Goal: Transaction & Acquisition: Purchase product/service

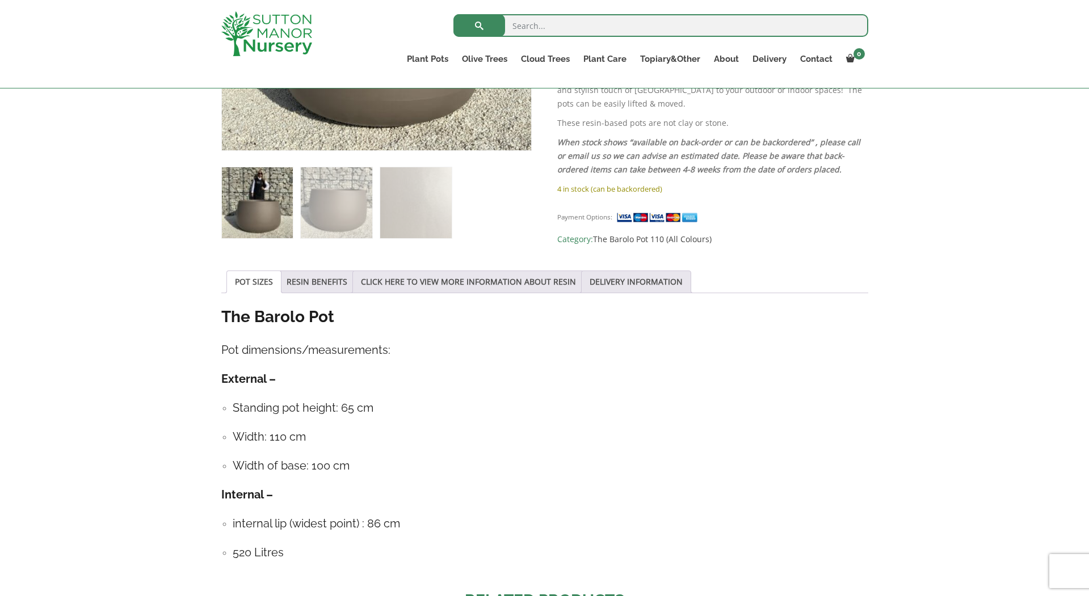
scroll to position [407, 0]
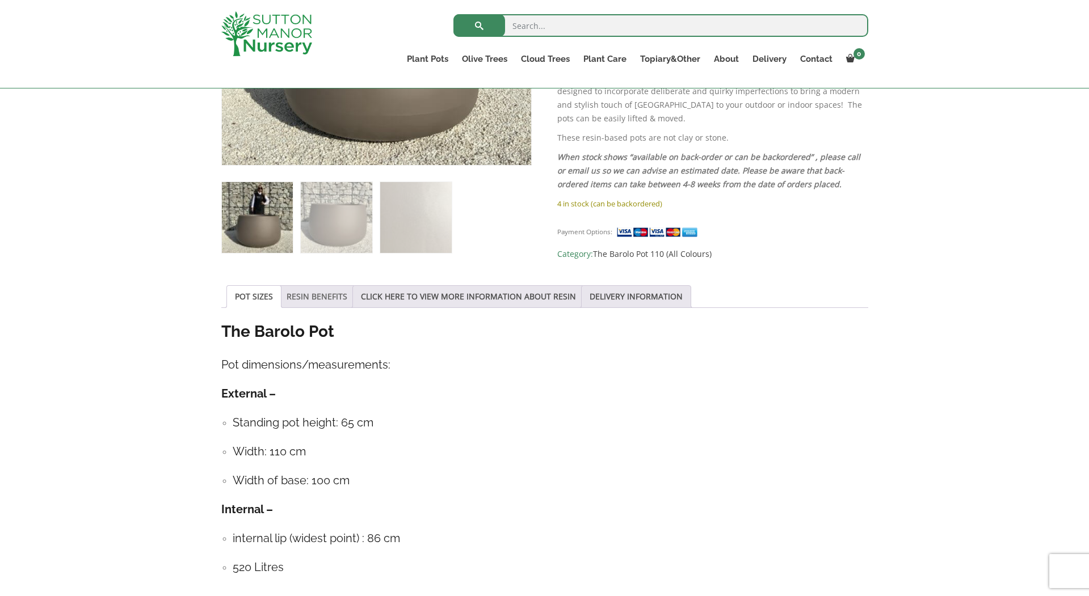
click at [327, 295] on link "RESIN BENEFITS" at bounding box center [316, 297] width 61 height 22
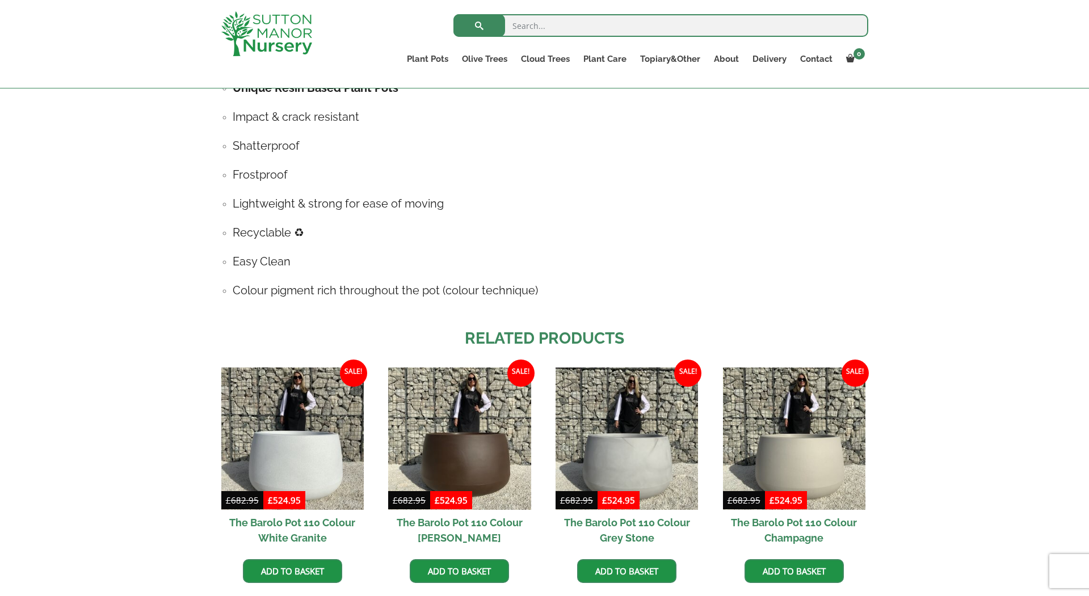
scroll to position [659, 0]
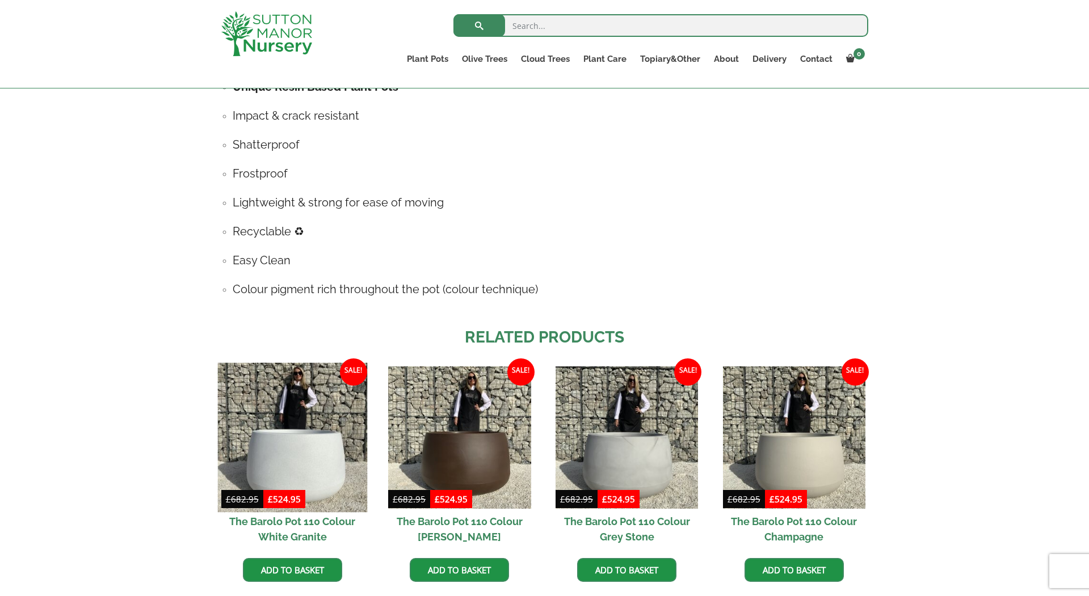
click at [324, 447] on img at bounding box center [292, 437] width 150 height 150
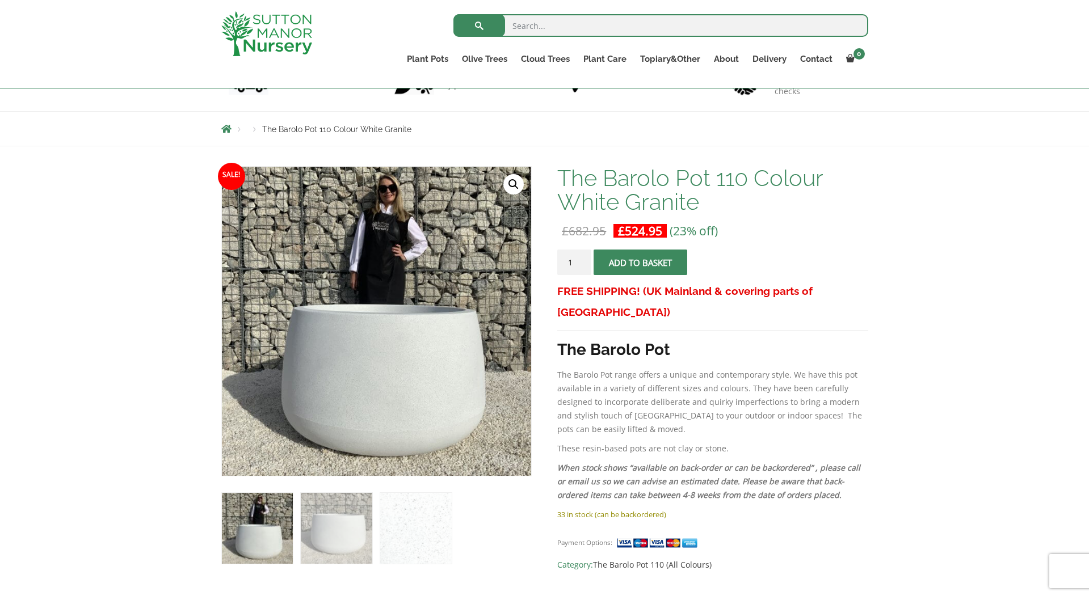
scroll to position [96, 0]
click at [434, 511] on img at bounding box center [415, 527] width 71 height 71
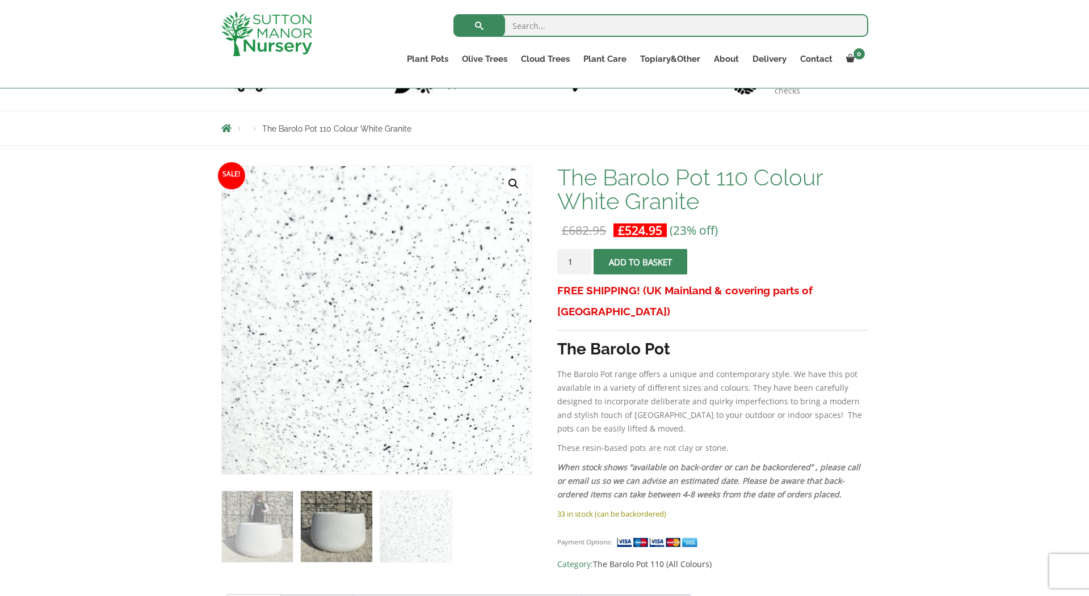
click at [356, 534] on img at bounding box center [336, 526] width 71 height 71
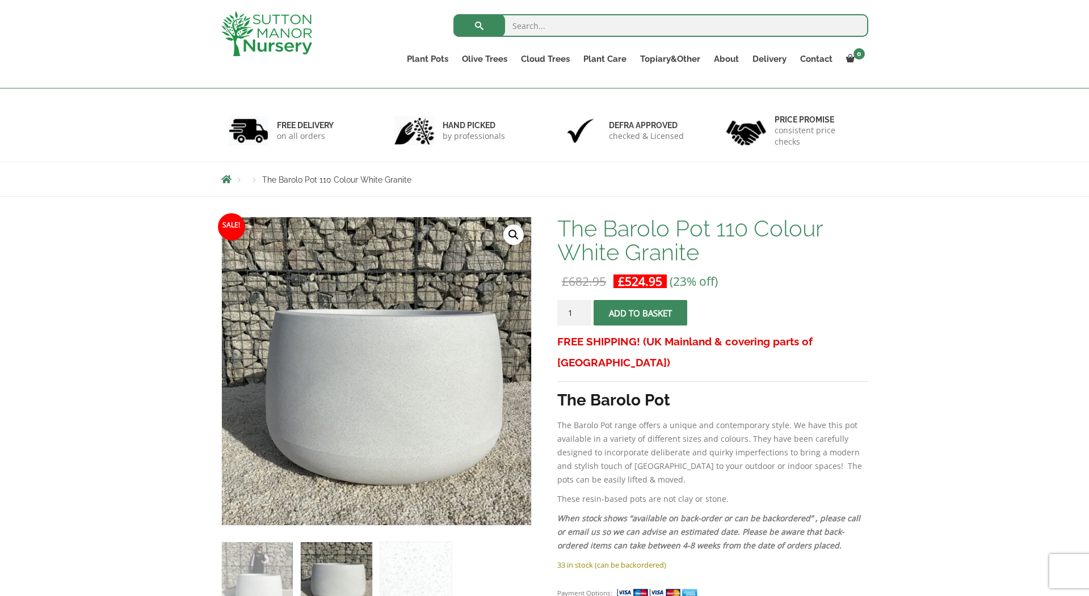
scroll to position [0, 0]
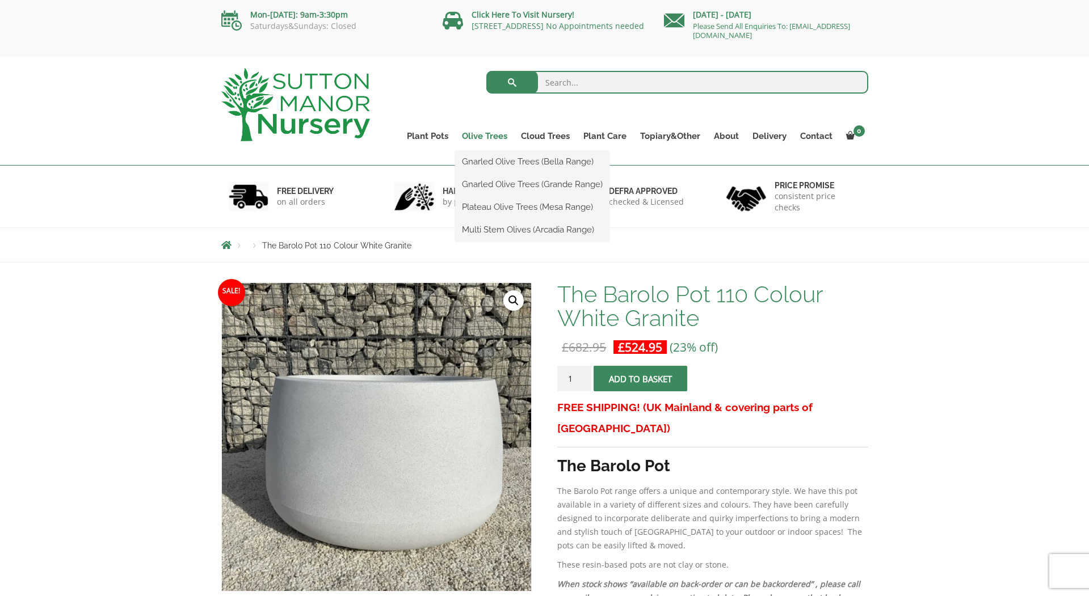
click at [494, 134] on link "Olive Trees" at bounding box center [484, 136] width 59 height 16
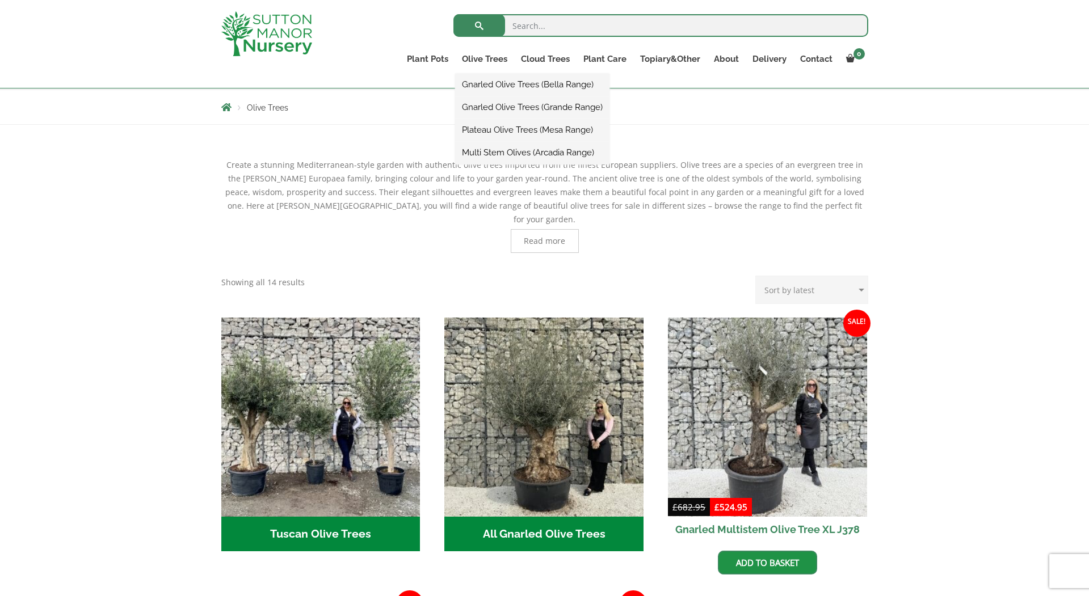
scroll to position [190, 0]
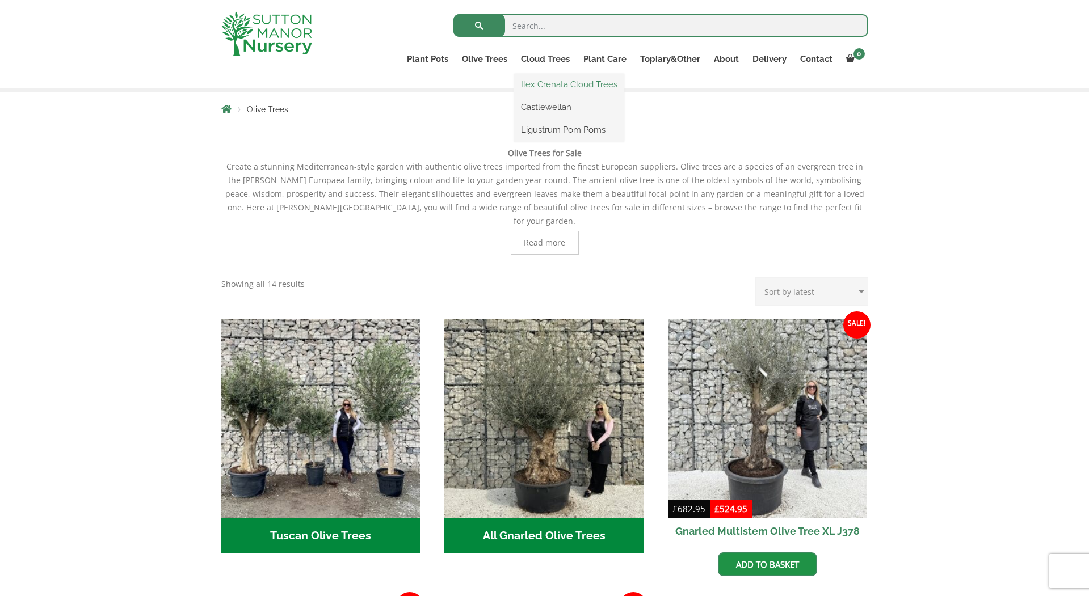
click at [556, 84] on link "Ilex Crenata Cloud Trees" at bounding box center [569, 84] width 110 height 17
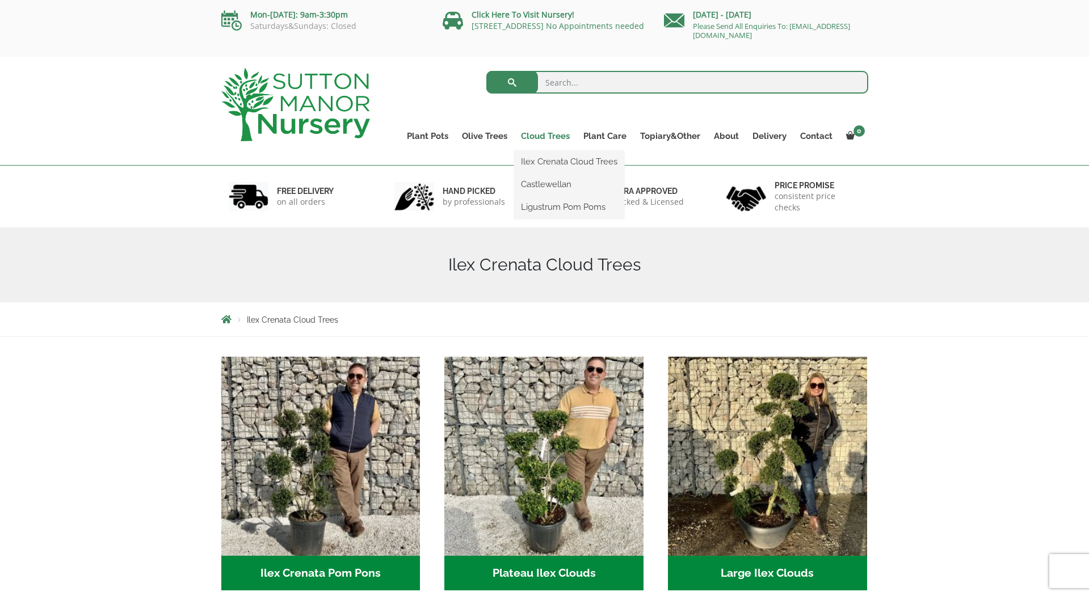
click at [553, 138] on link "Cloud Trees" at bounding box center [545, 136] width 62 height 16
click at [553, 205] on link "Ligustrum Pom Poms" at bounding box center [569, 207] width 110 height 17
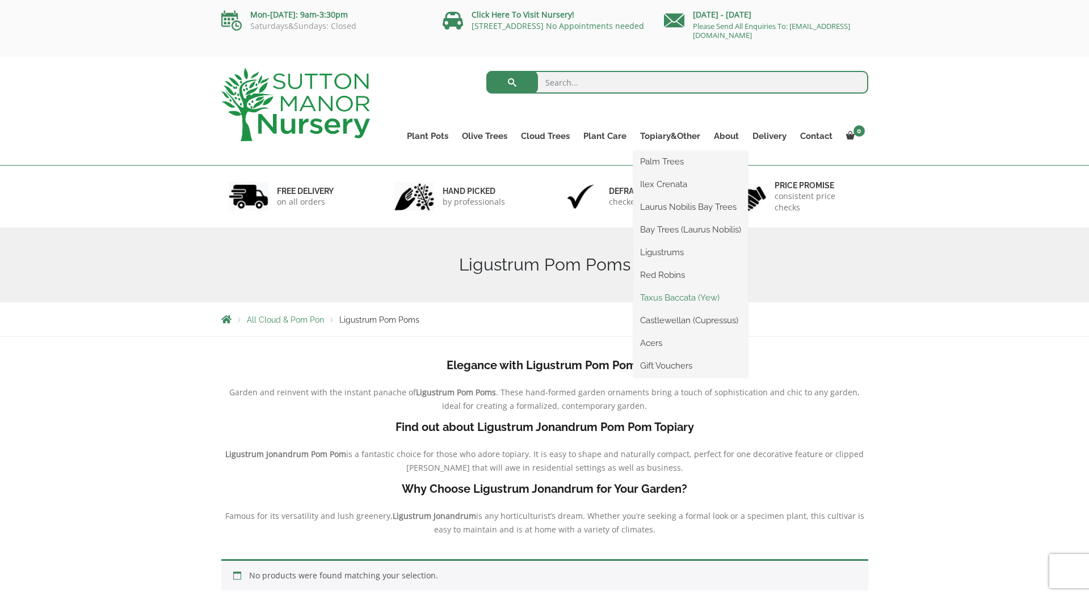
click at [674, 297] on link "Taxus Baccata (Yew)" at bounding box center [690, 297] width 115 height 17
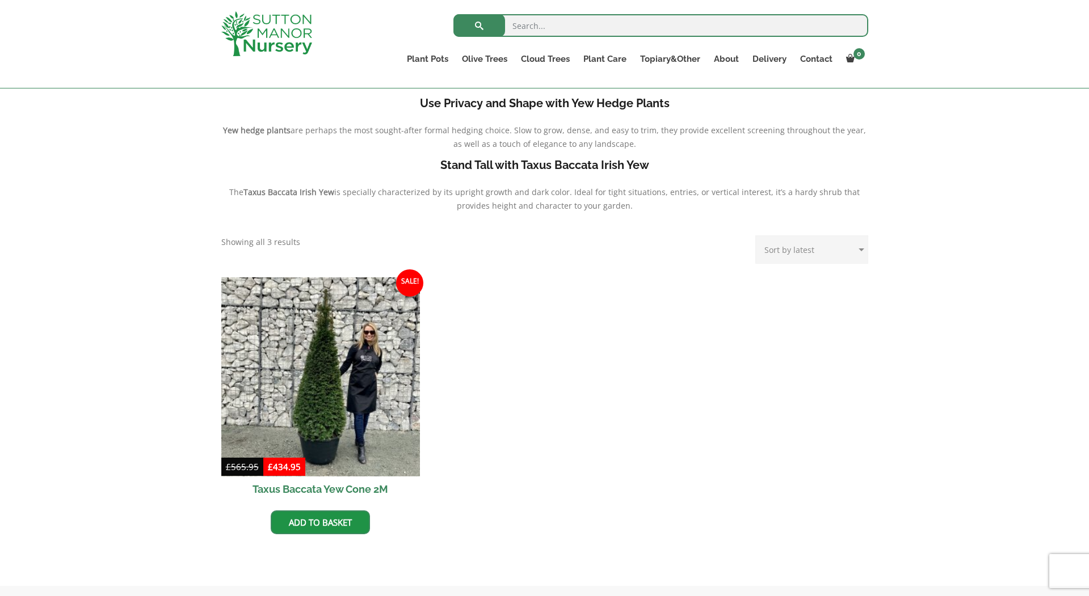
scroll to position [305, 0]
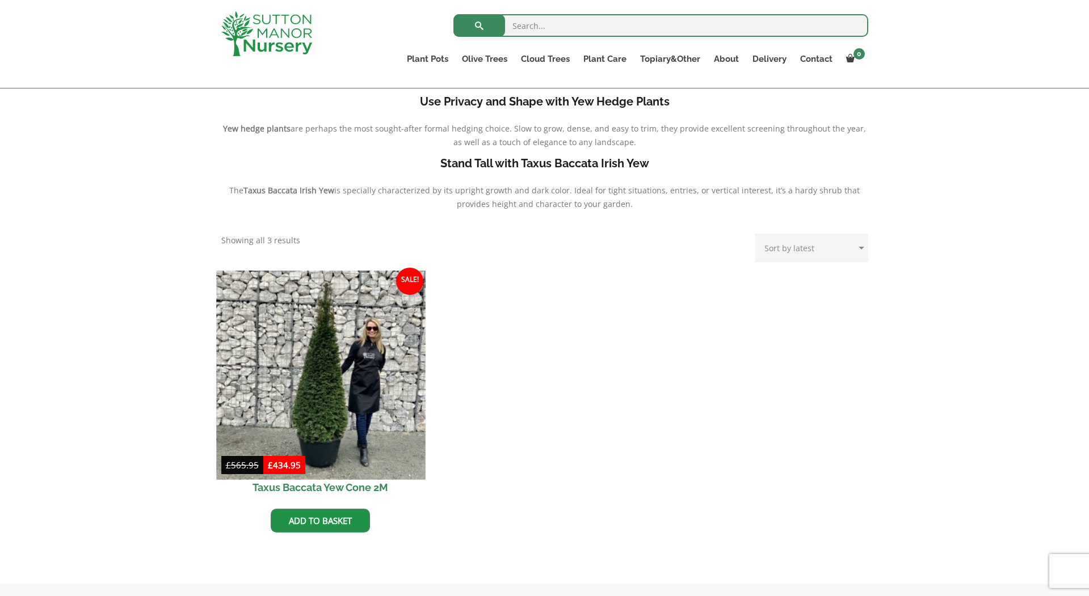
click at [319, 385] on img at bounding box center [320, 375] width 209 height 209
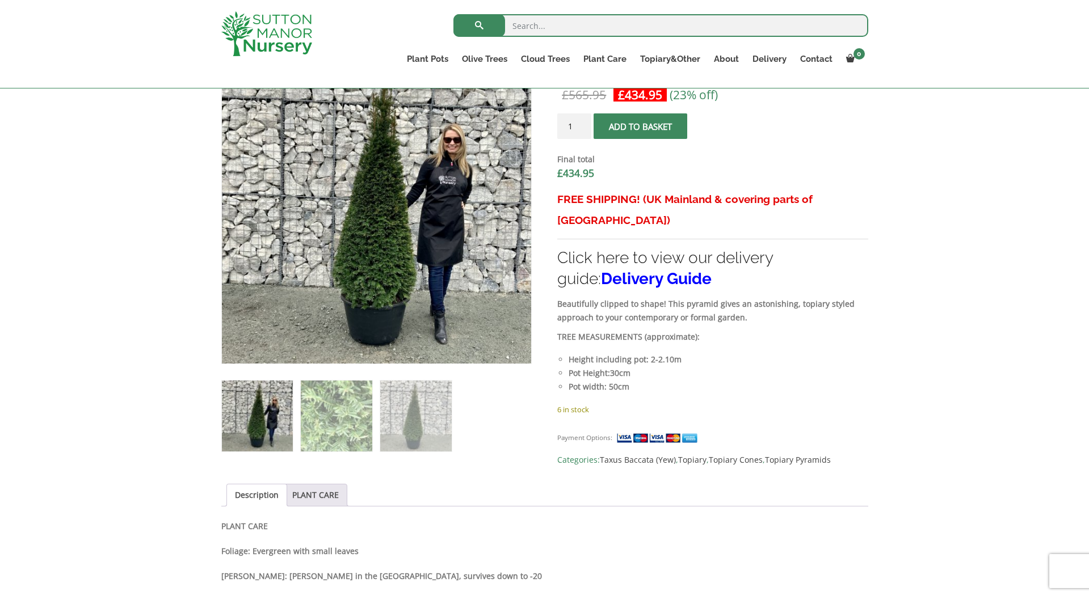
scroll to position [328, 0]
click at [357, 383] on img at bounding box center [336, 416] width 71 height 71
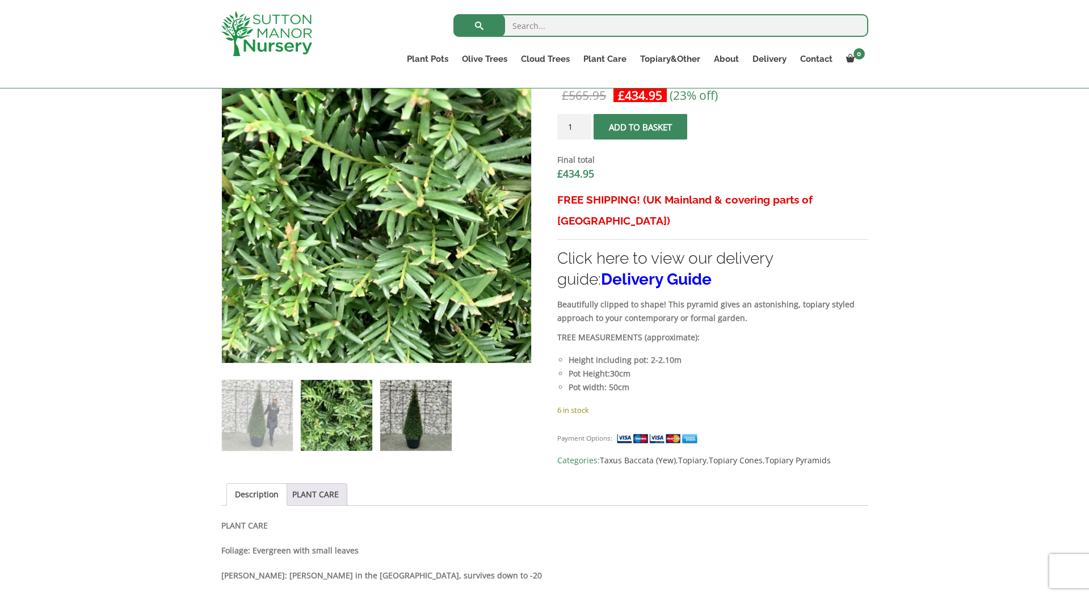
click at [415, 439] on img at bounding box center [415, 415] width 71 height 71
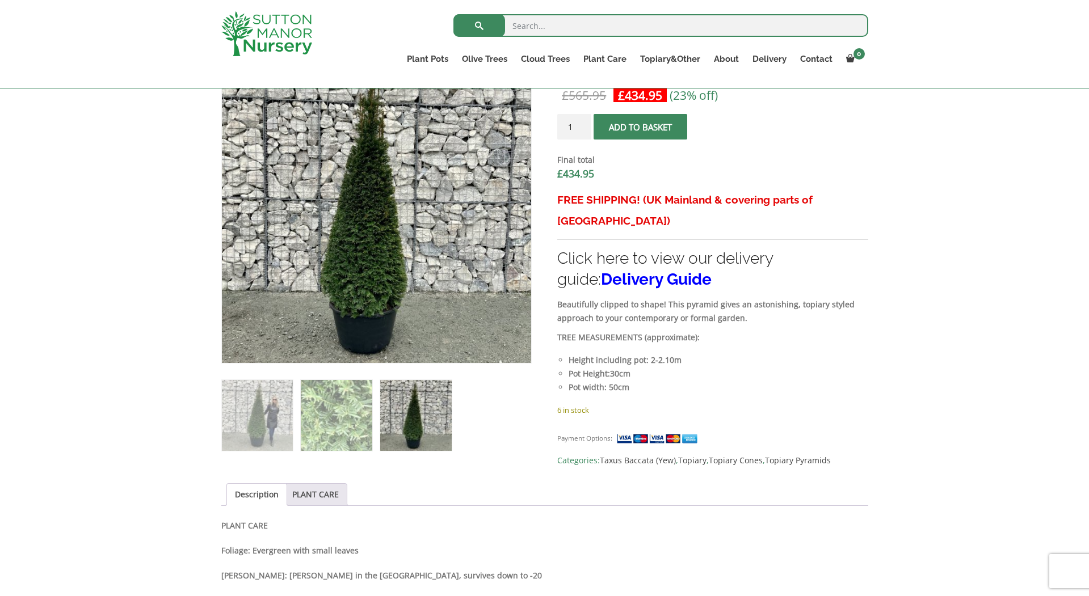
click at [744, 153] on dt "Final total" at bounding box center [712, 160] width 310 height 14
